Goal: Task Accomplishment & Management: Manage account settings

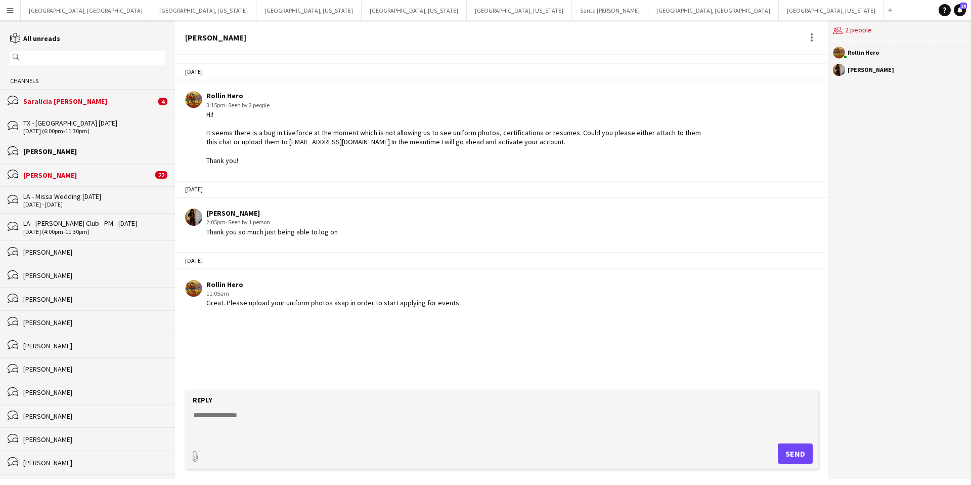
click at [111, 178] on div "[PERSON_NAME]" at bounding box center [87, 174] width 129 height 9
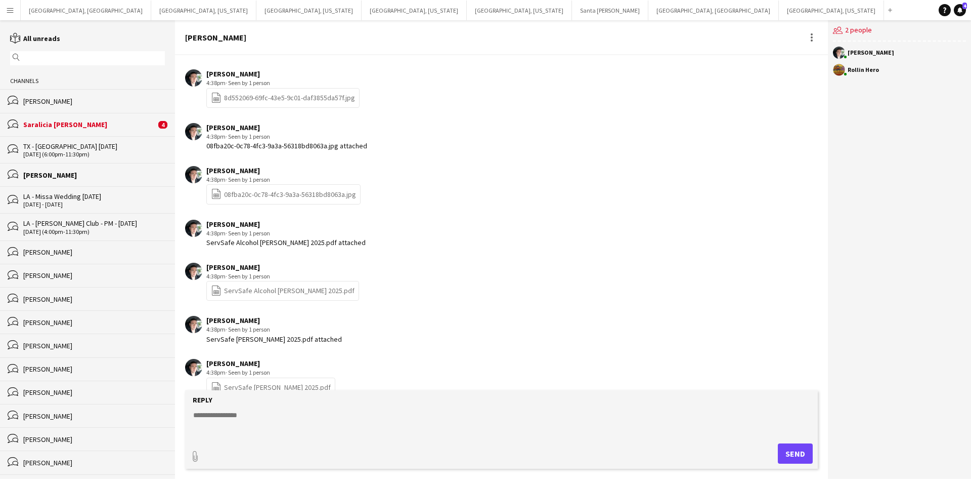
scroll to position [894, 0]
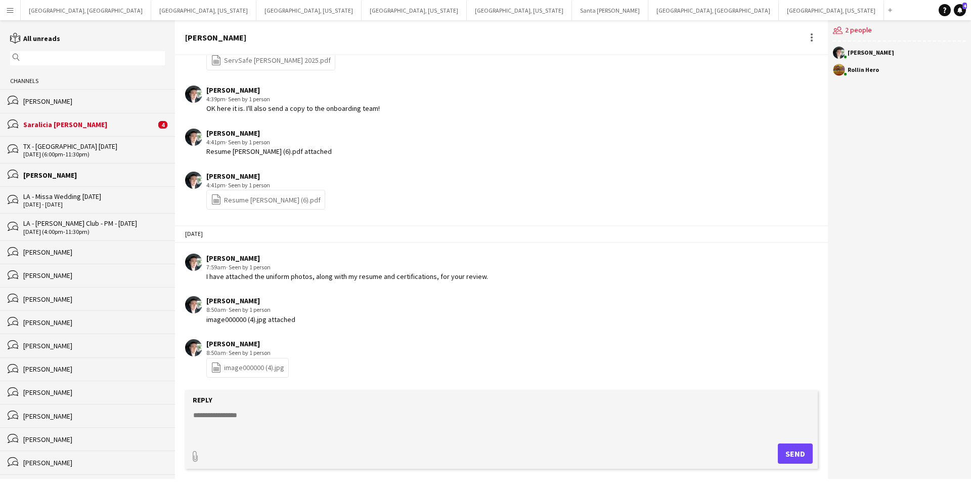
click at [13, 15] on button "Menu" at bounding box center [10, 10] width 20 height 20
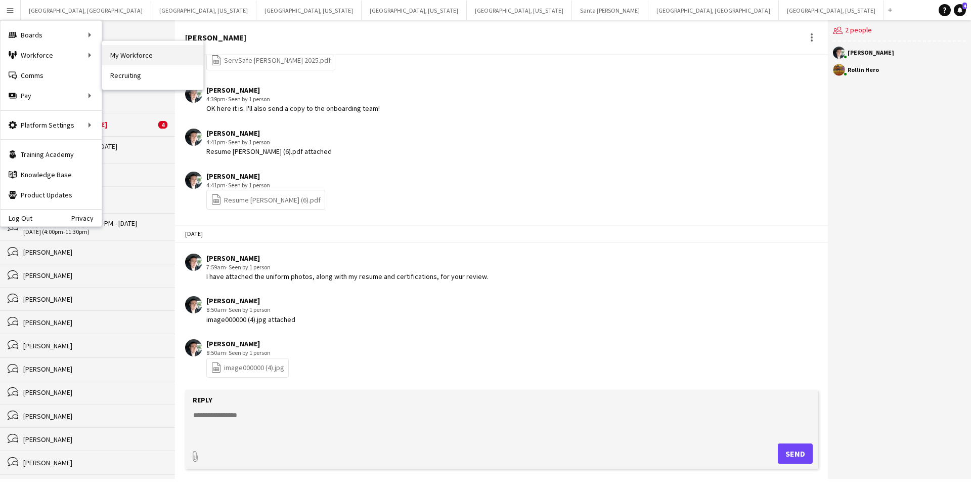
click at [134, 55] on link "My Workforce" at bounding box center [152, 55] width 101 height 20
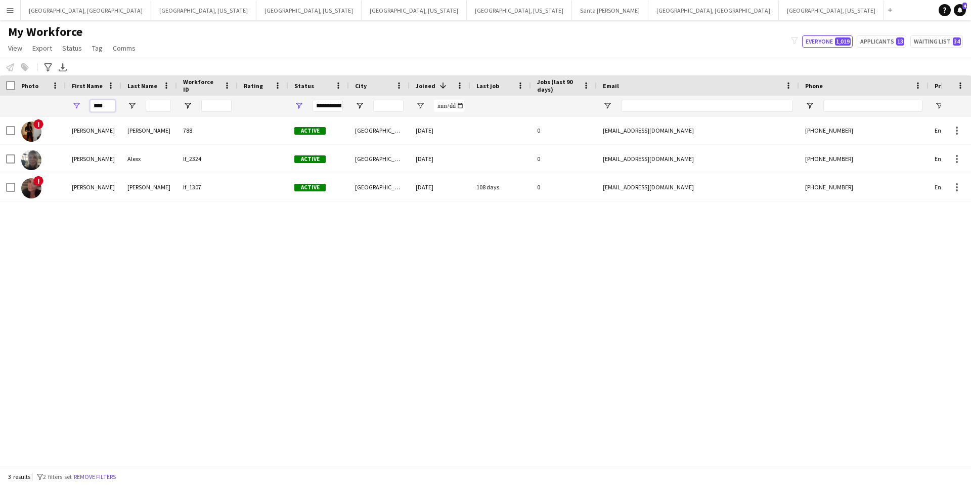
drag, startPoint x: 110, startPoint y: 105, endPoint x: 79, endPoint y: 105, distance: 30.9
click at [79, 105] on div "****" at bounding box center [94, 106] width 56 height 20
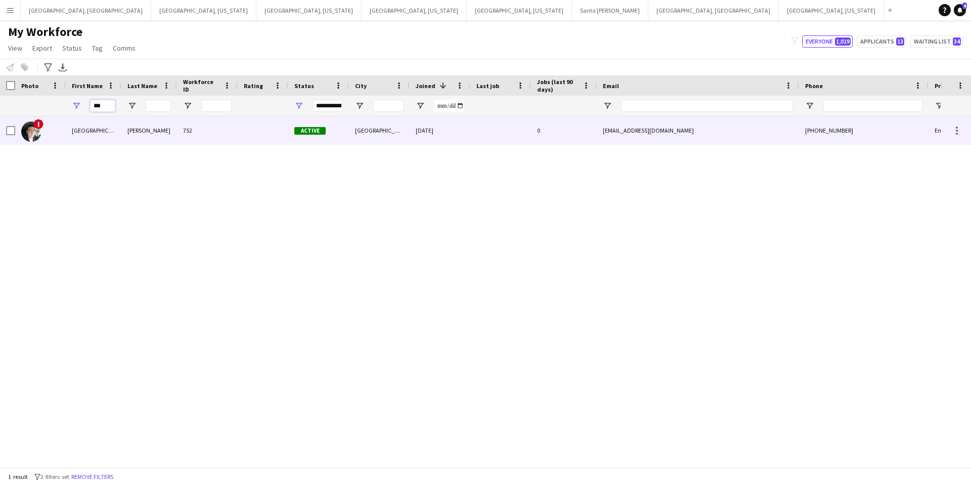
type input "***"
click at [488, 125] on div at bounding box center [500, 130] width 61 height 28
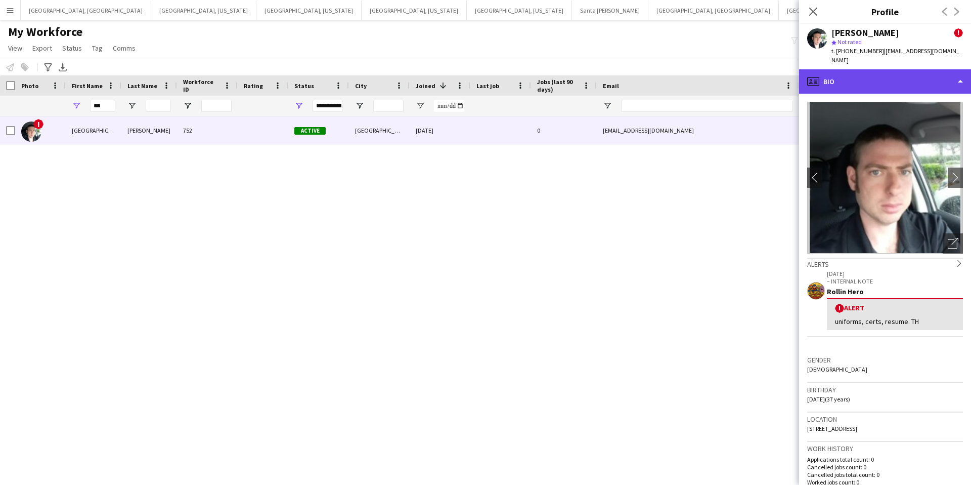
click at [893, 69] on div "profile Bio" at bounding box center [885, 81] width 172 height 24
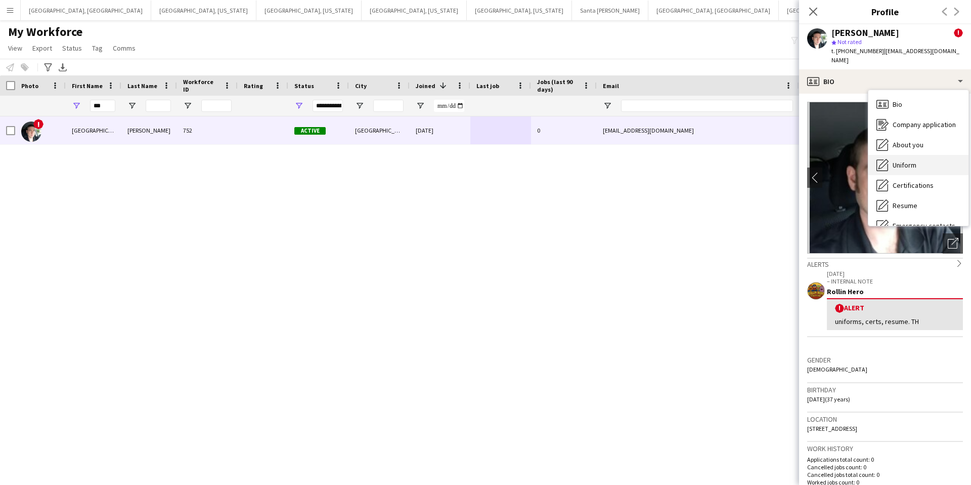
click at [919, 158] on div "Uniform Uniform" at bounding box center [918, 165] width 100 height 20
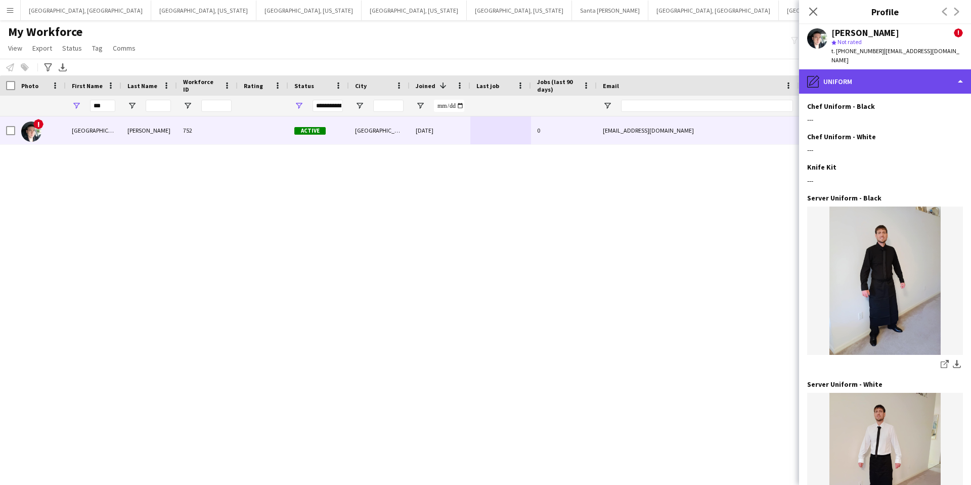
click at [895, 76] on div "pencil4 Uniform" at bounding box center [885, 81] width 172 height 24
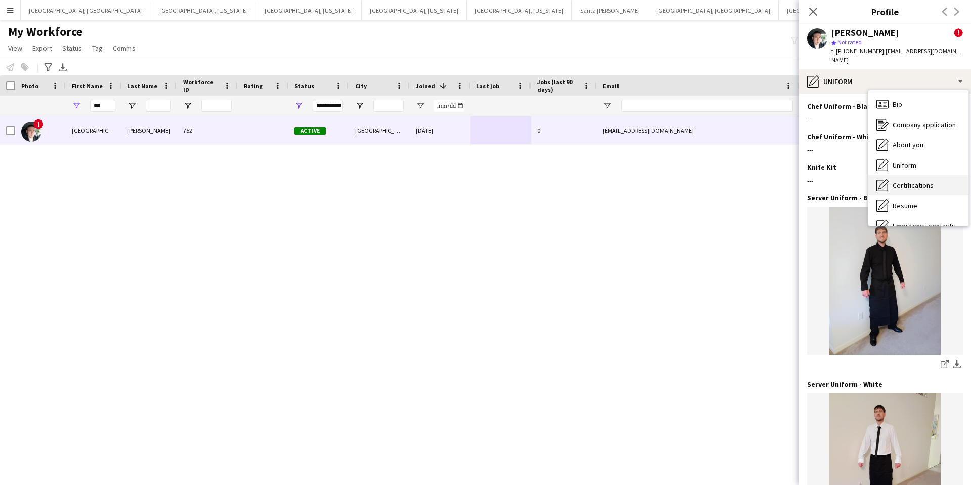
click at [918, 181] on span "Certifications" at bounding box center [913, 185] width 41 height 9
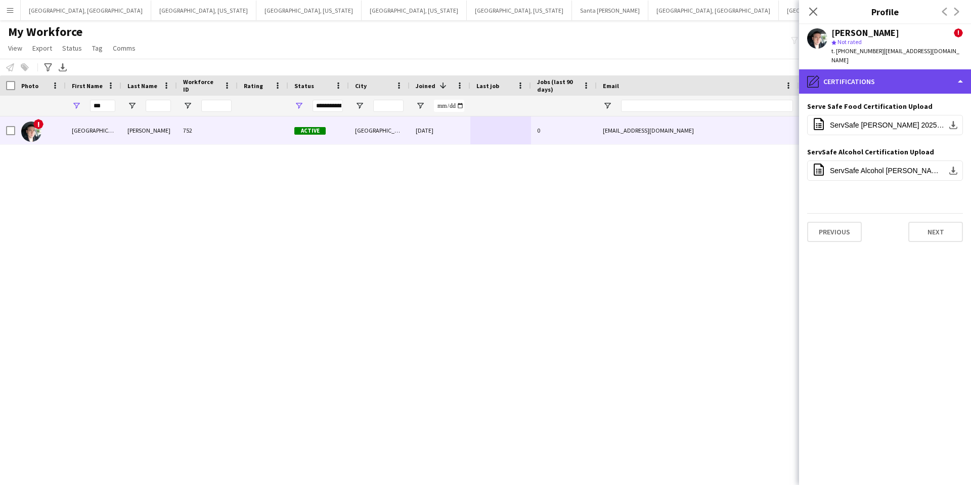
click at [895, 75] on div "pencil4 Certifications" at bounding box center [885, 81] width 172 height 24
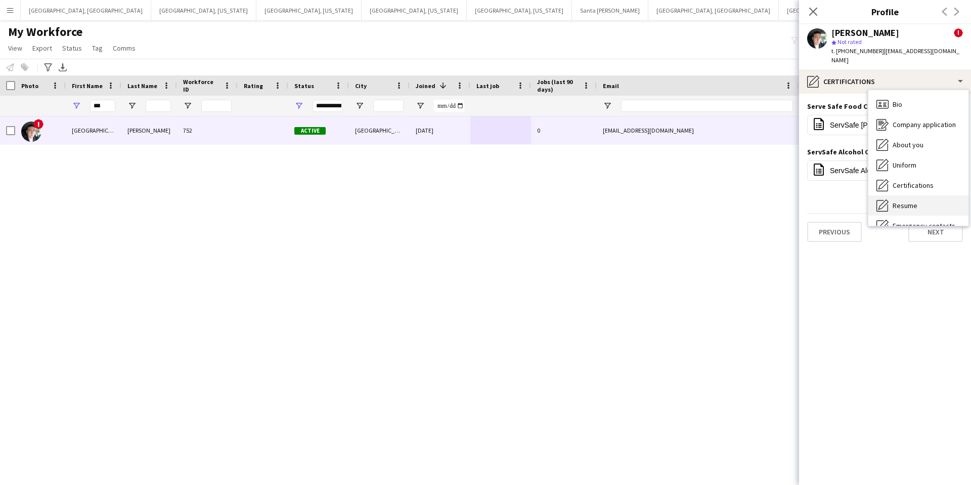
click at [920, 196] on div "Resume Resume" at bounding box center [918, 205] width 100 height 20
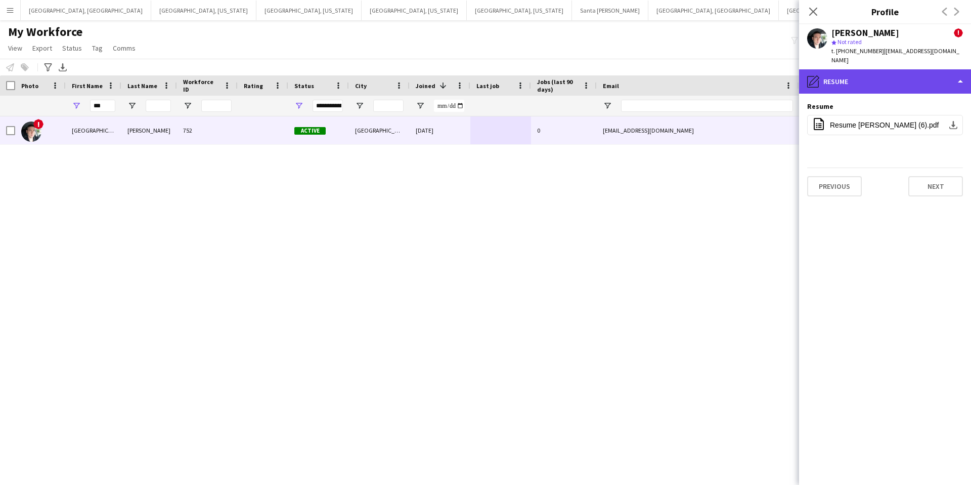
click at [872, 69] on div "pencil4 Resume" at bounding box center [885, 81] width 172 height 24
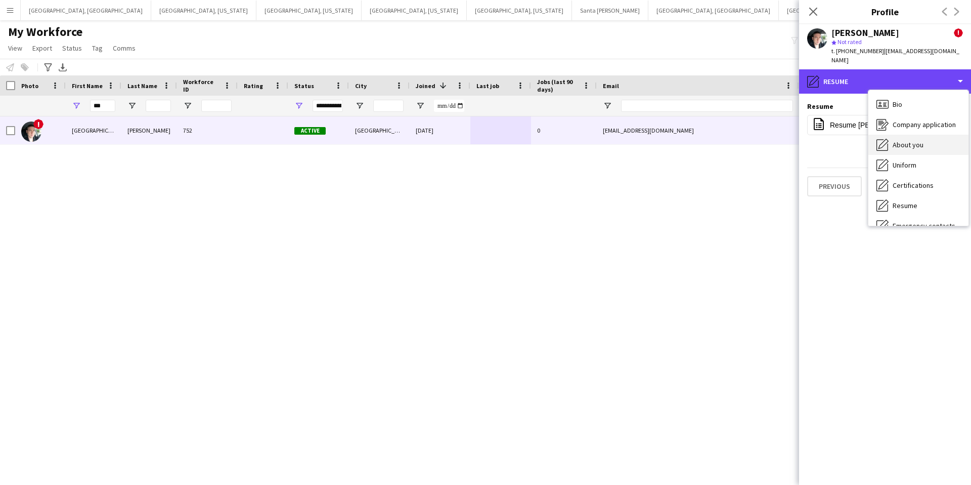
scroll to position [55, 0]
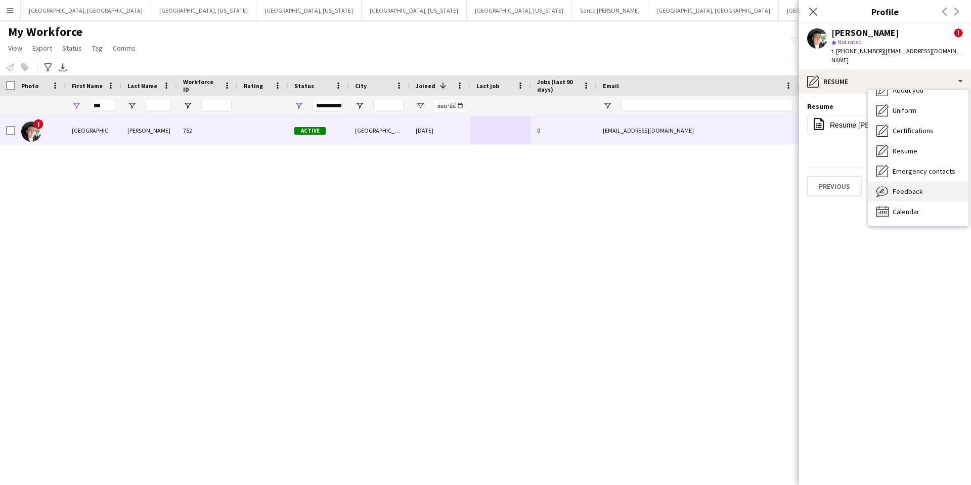
click at [919, 187] on span "Feedback" at bounding box center [908, 191] width 30 height 9
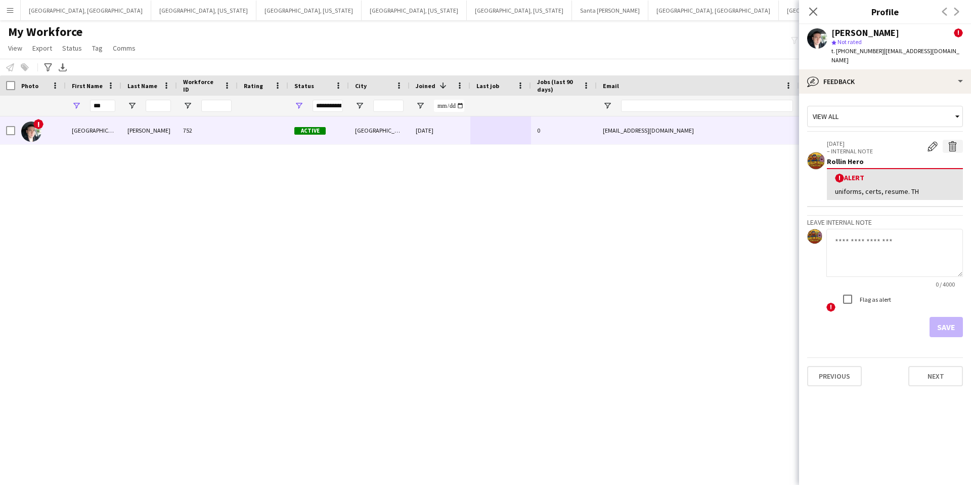
click at [955, 141] on app-icon "Delete alert" at bounding box center [953, 146] width 10 height 10
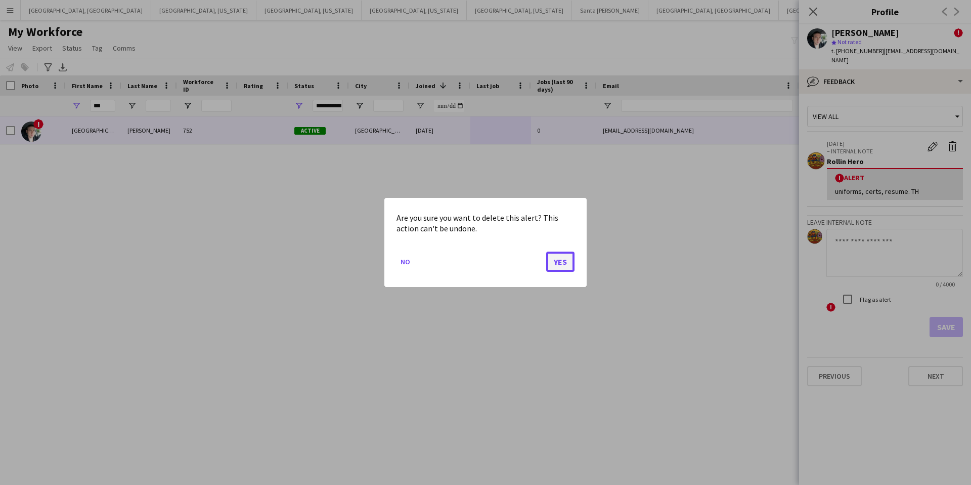
click at [556, 257] on button "Yes" at bounding box center [560, 261] width 28 height 20
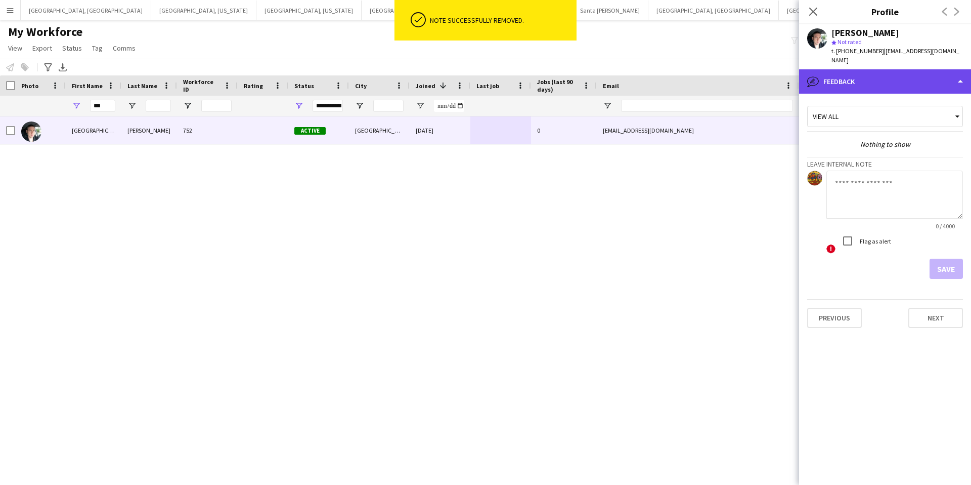
click at [865, 70] on div "bubble-pencil Feedback" at bounding box center [885, 81] width 172 height 24
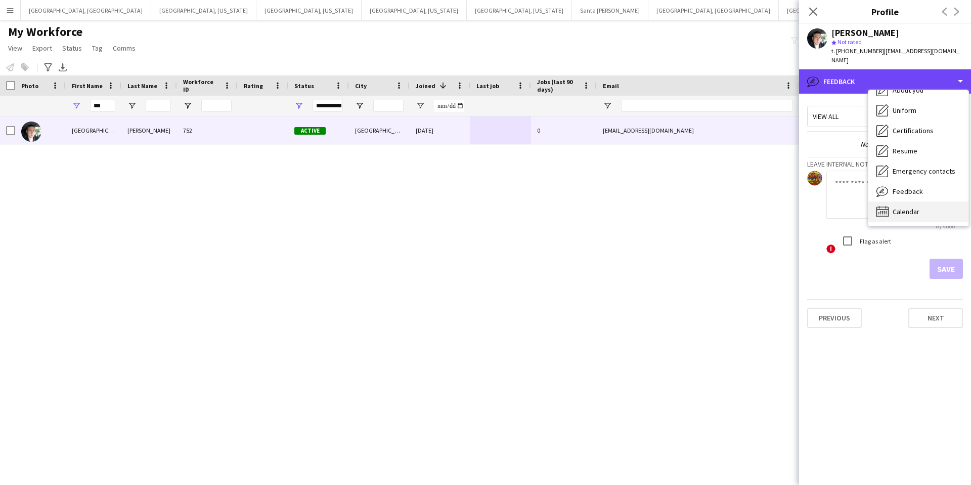
scroll to position [0, 0]
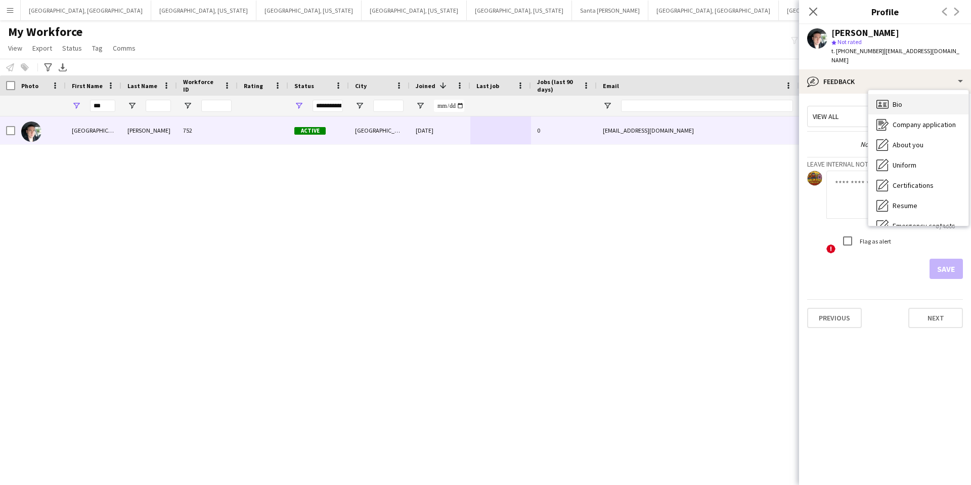
click at [916, 98] on div "Bio Bio" at bounding box center [918, 104] width 100 height 20
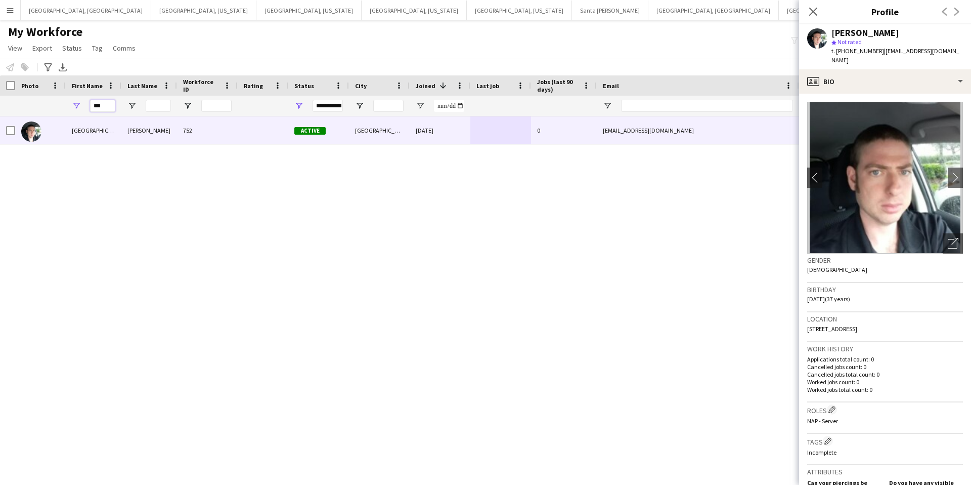
drag, startPoint x: 113, startPoint y: 106, endPoint x: 85, endPoint y: 109, distance: 27.4
click at [85, 109] on div "***" at bounding box center [94, 106] width 56 height 20
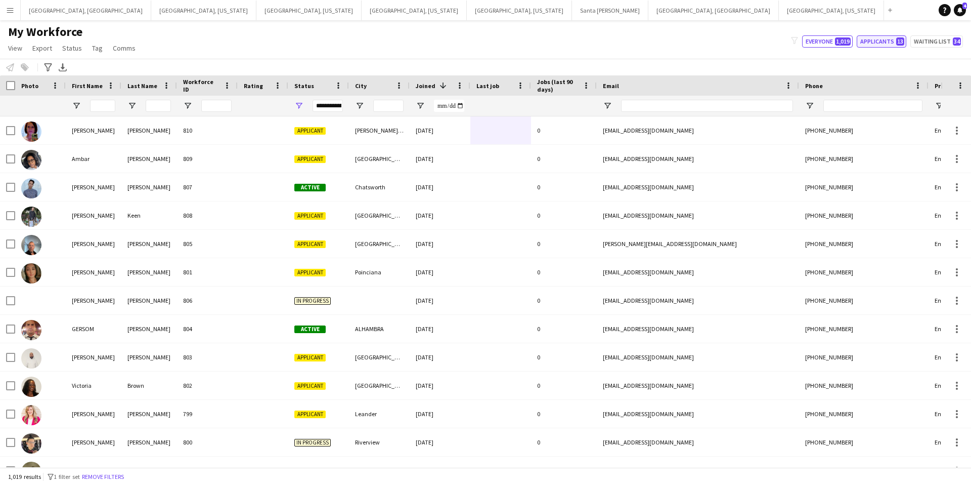
click at [887, 41] on button "Applicants 13" at bounding box center [882, 41] width 50 height 12
type input "**********"
